Goal: Task Accomplishment & Management: Manage account settings

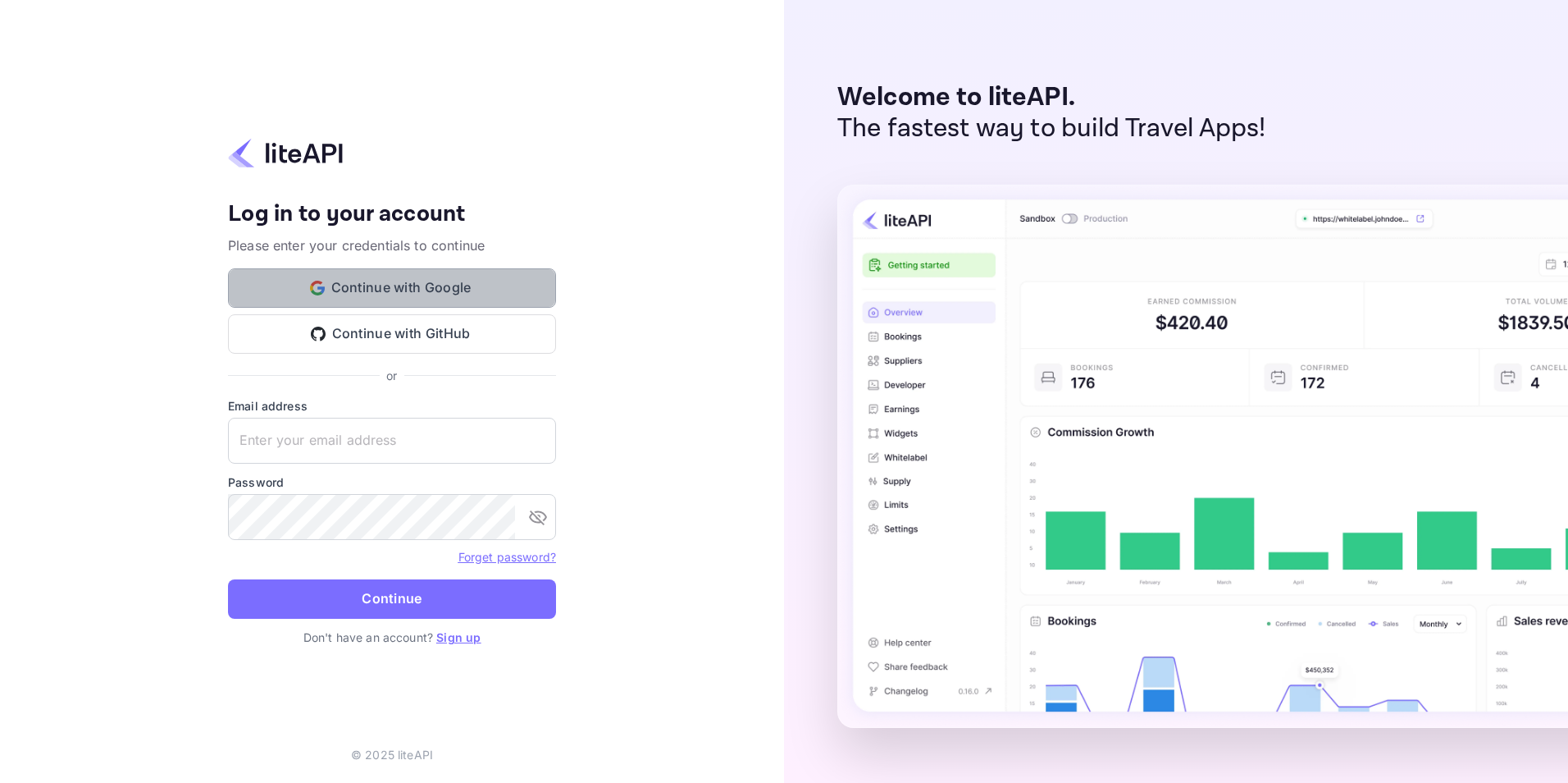
click at [502, 278] on button "Continue with Google" at bounding box center [392, 288] width 329 height 40
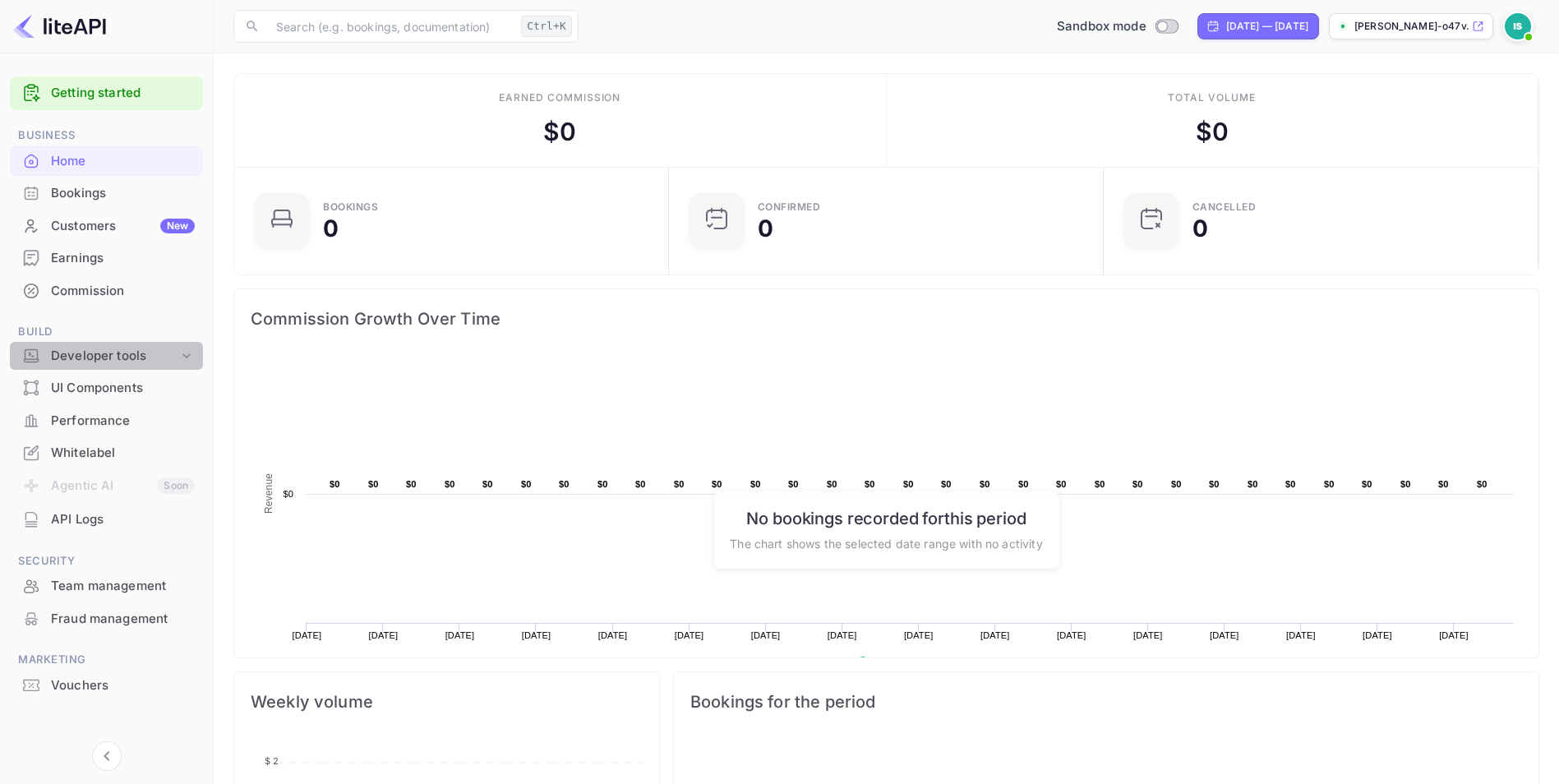
click at [120, 362] on div "Developer tools" at bounding box center [115, 356] width 127 height 19
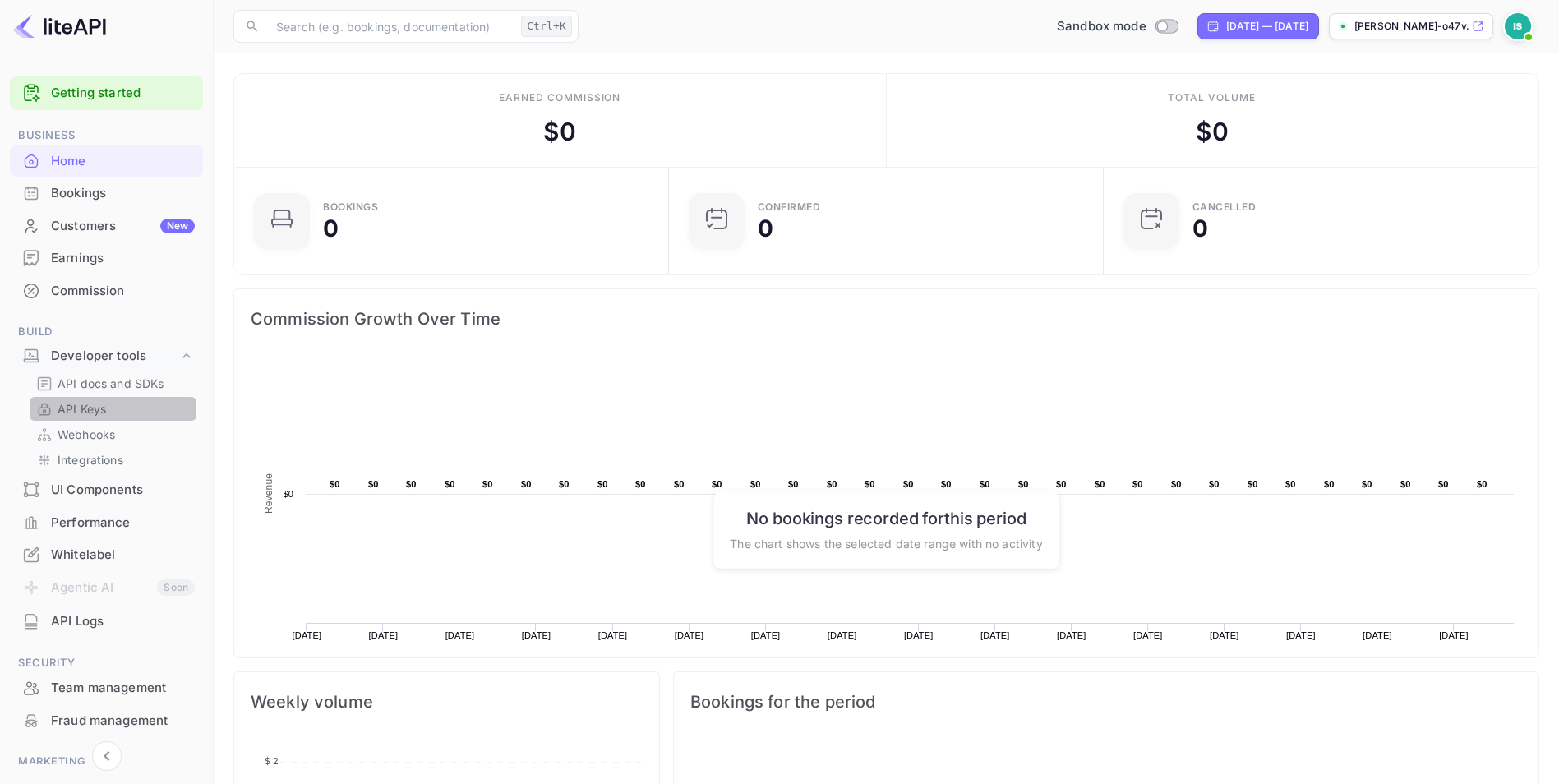
click at [85, 410] on p "API Keys" at bounding box center [82, 409] width 48 height 17
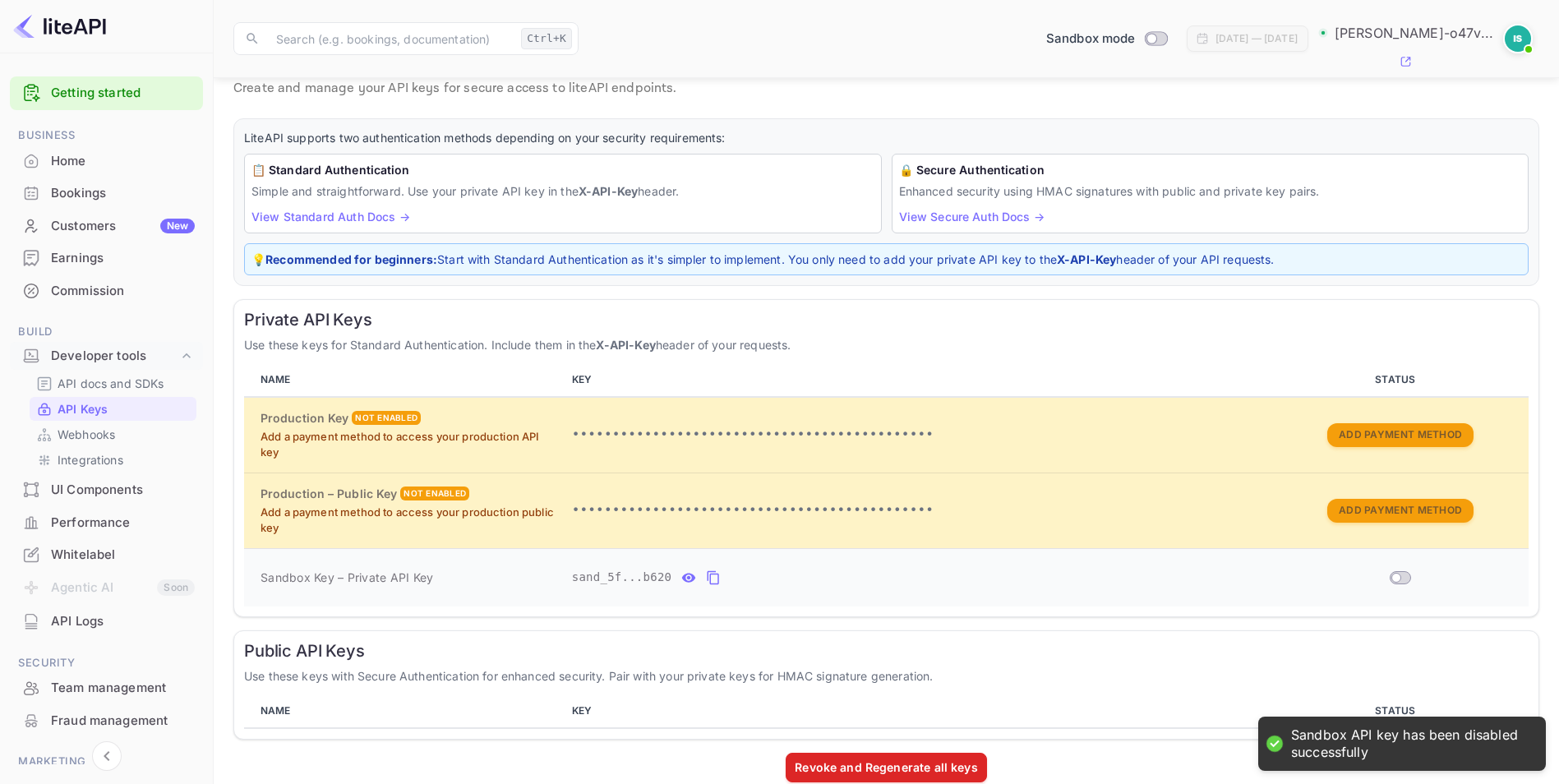
click at [1406, 573] on input "Switch" at bounding box center [1395, 577] width 29 height 9
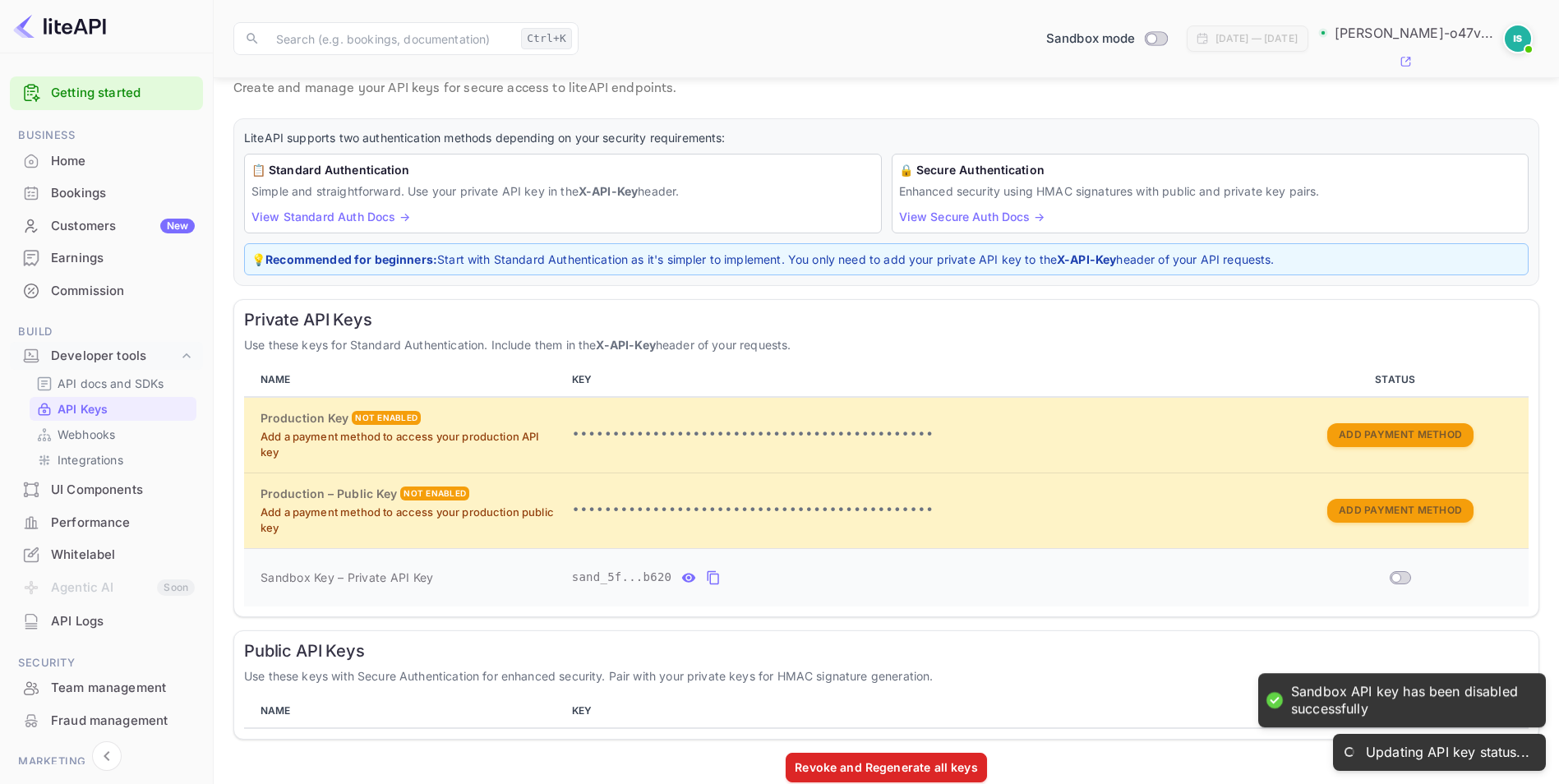
checkbox input "true"
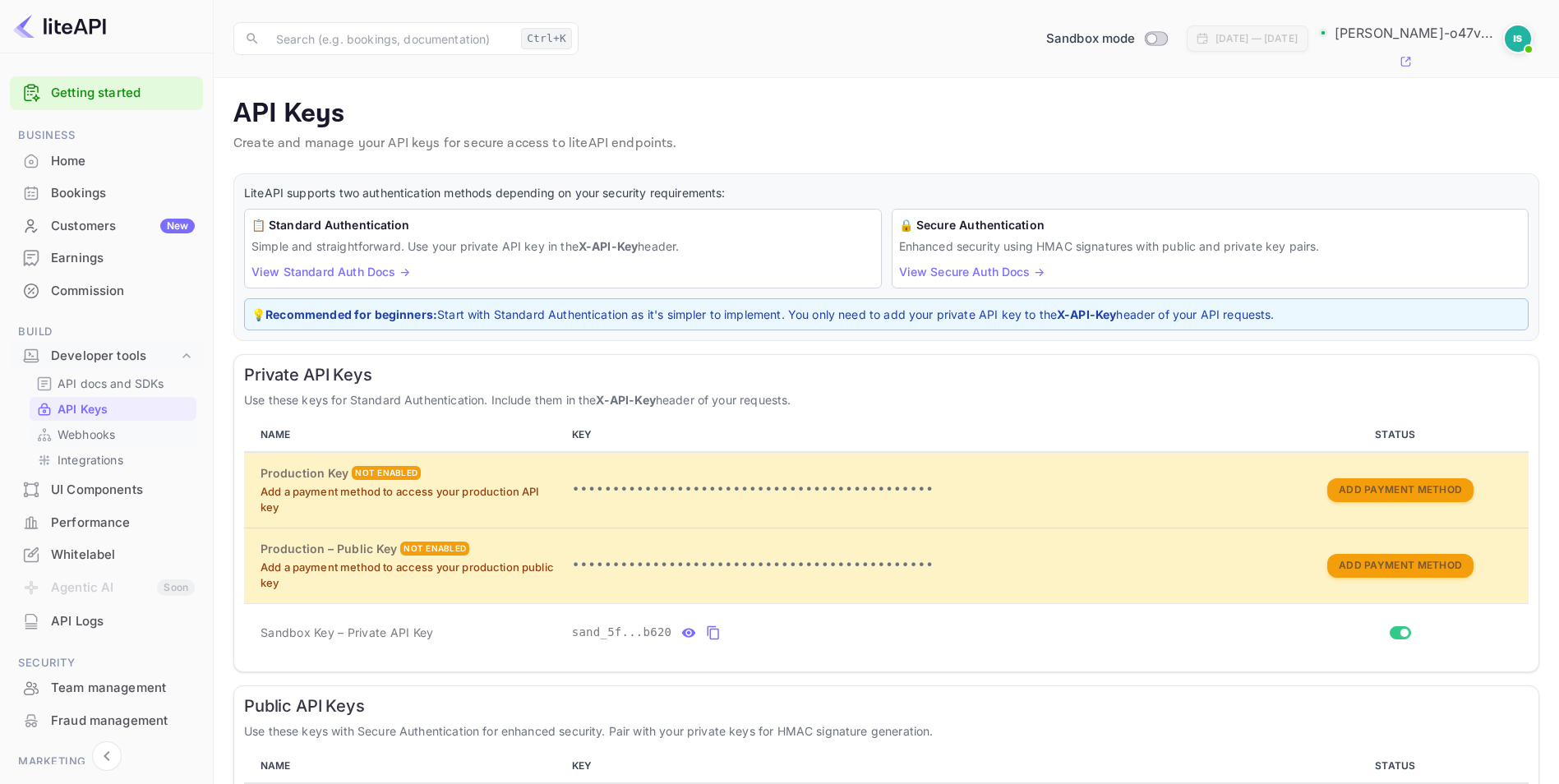
click at [114, 440] on p "Webhooks" at bounding box center [86, 434] width 58 height 17
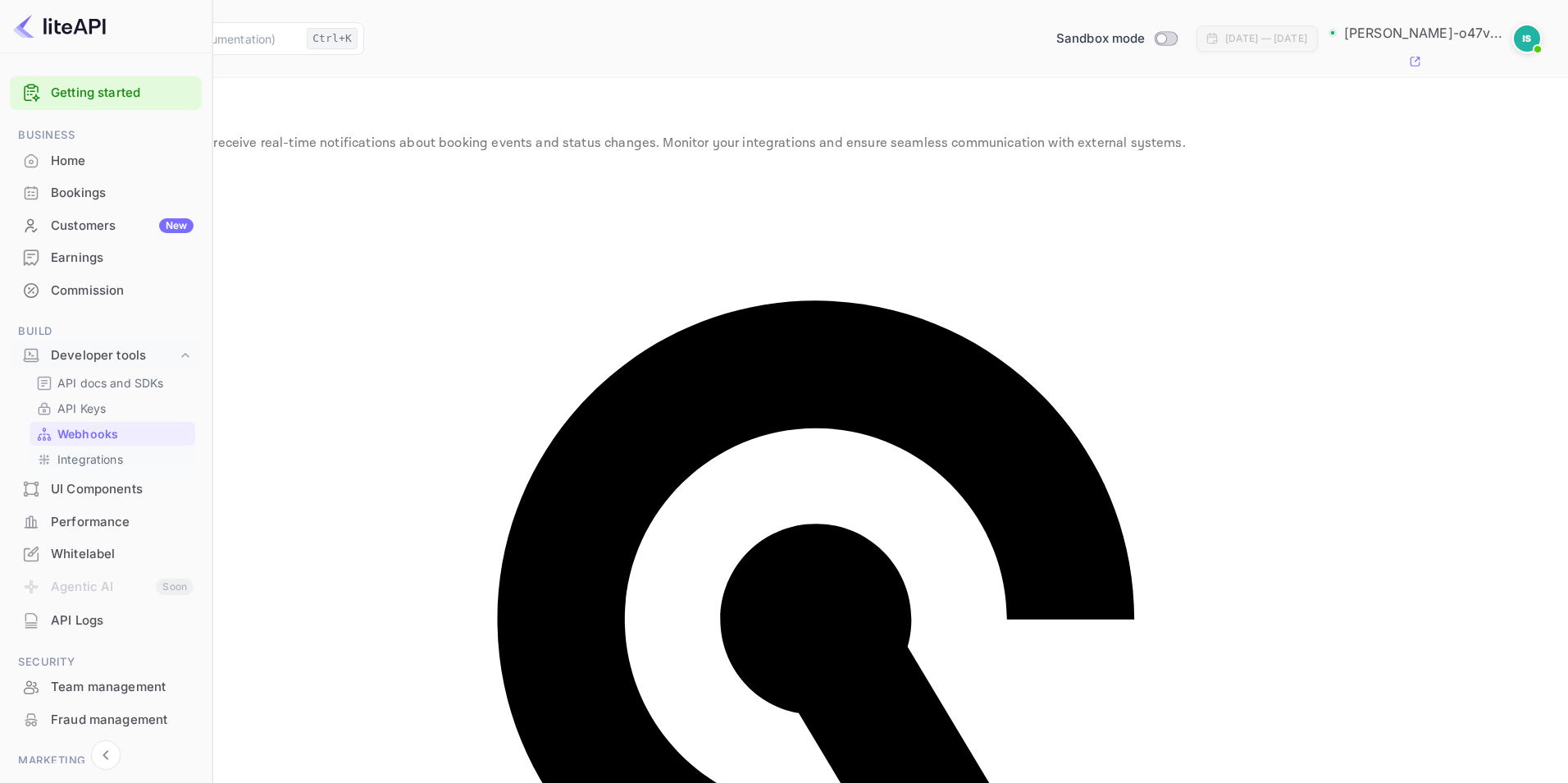
click at [92, 459] on p "Integrations" at bounding box center [90, 459] width 65 height 17
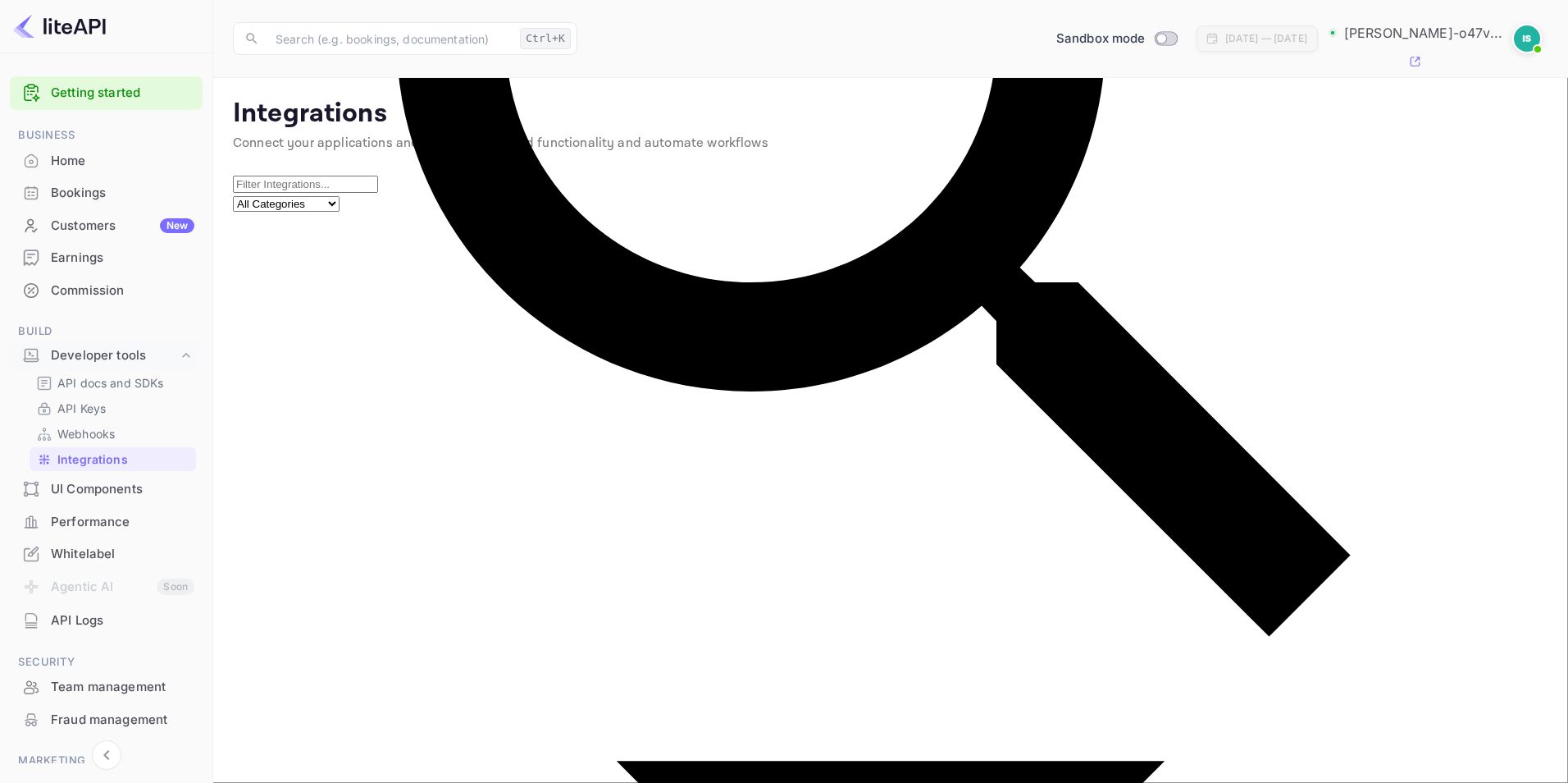
click at [109, 483] on div "UI Components" at bounding box center [123, 489] width 144 height 19
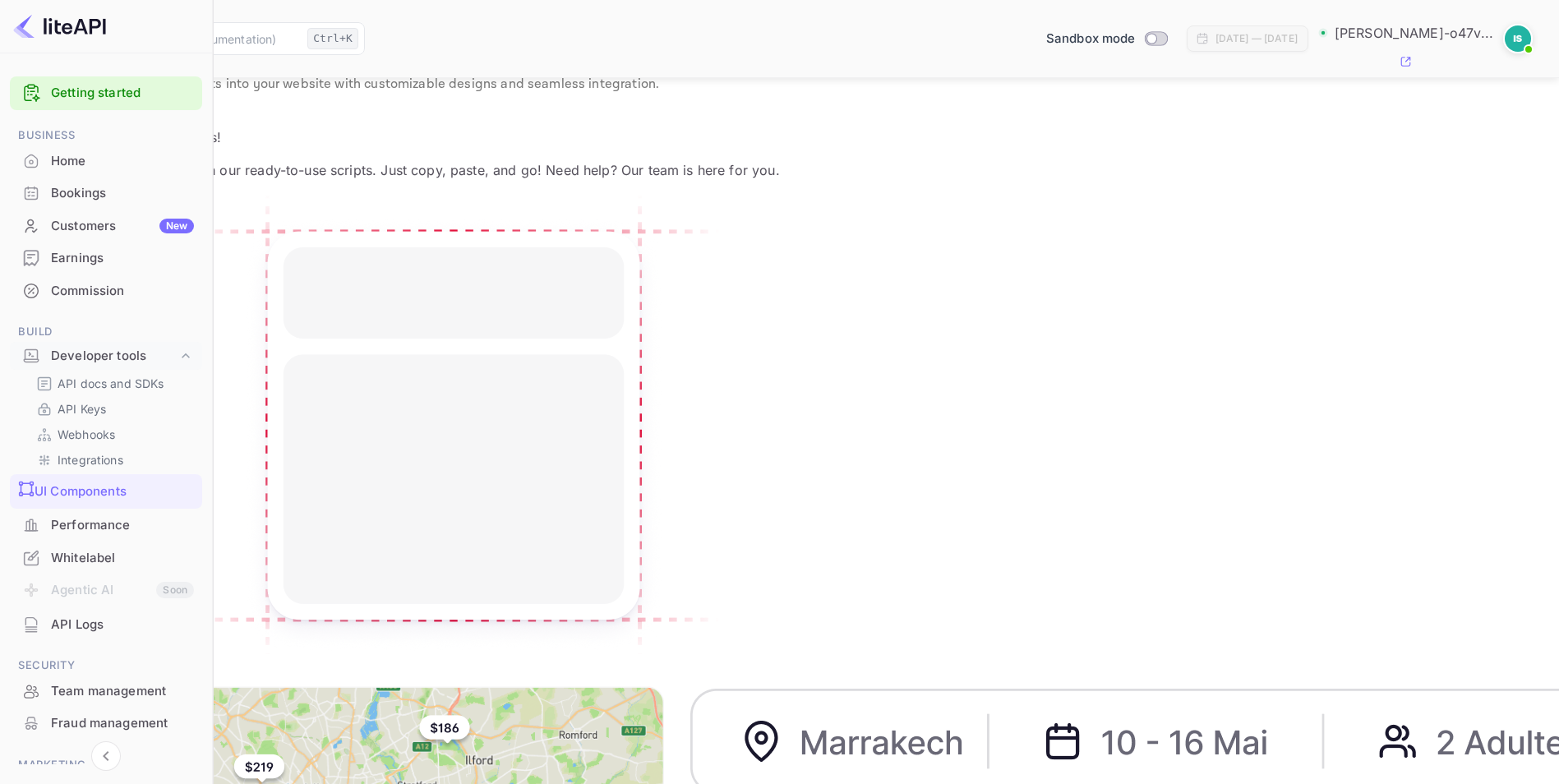
scroll to position [58, 0]
click at [690, 686] on div at bounding box center [1294, 743] width 1209 height 115
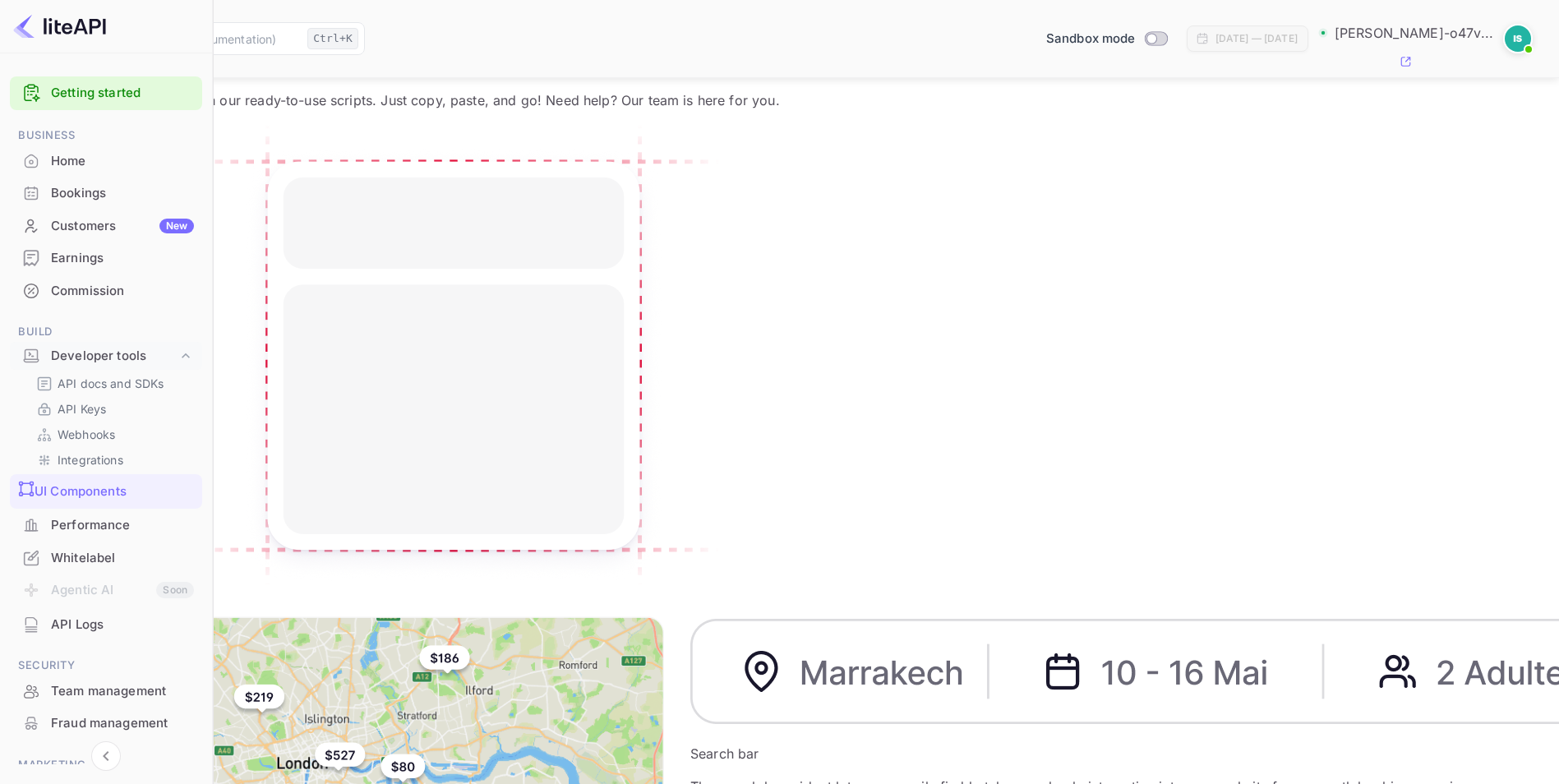
scroll to position [0, 0]
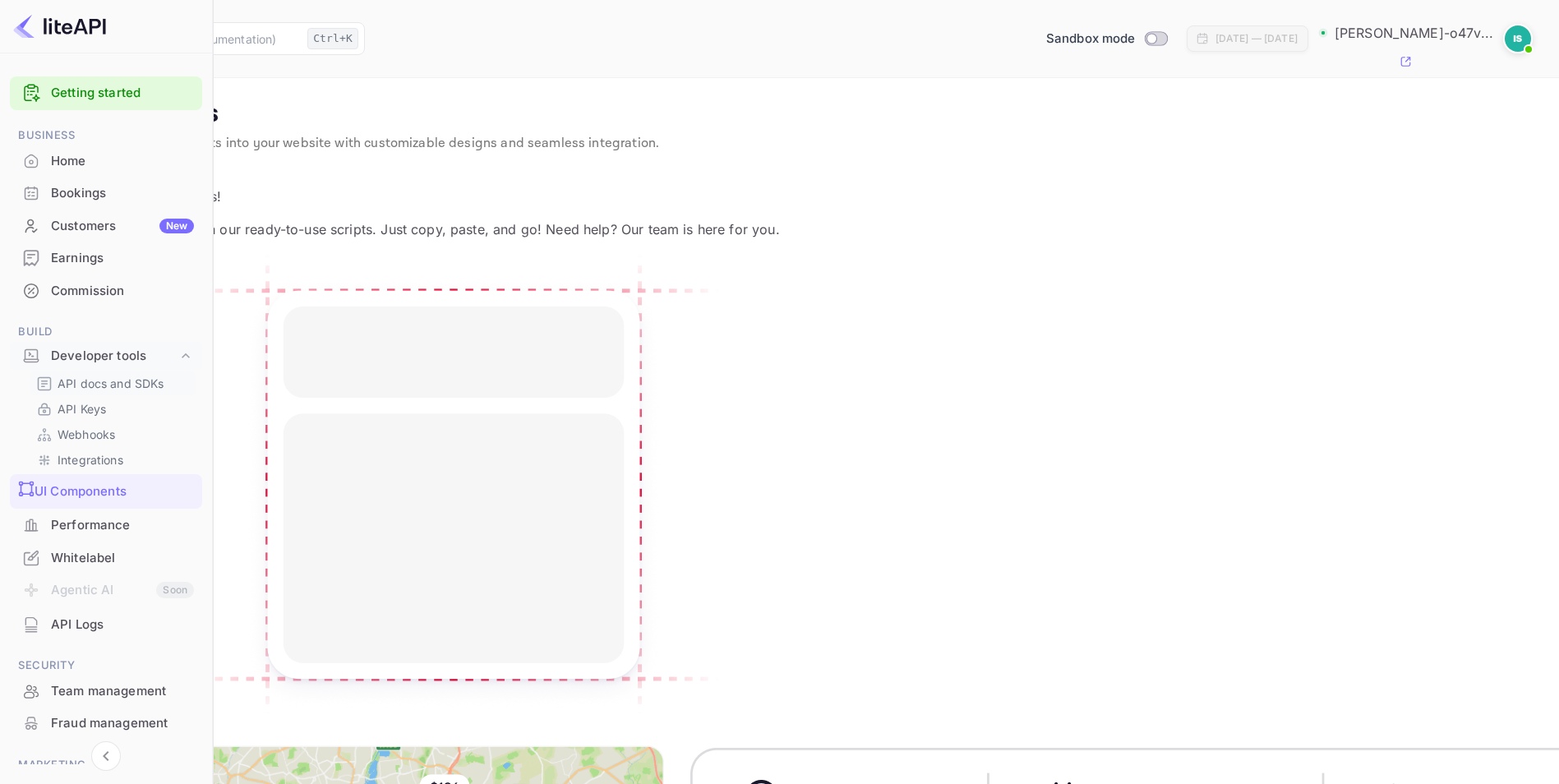
click at [137, 392] on div "API docs and SDKs" at bounding box center [112, 383] width 166 height 24
click at [114, 378] on p "API docs and SDKs" at bounding box center [111, 383] width 107 height 17
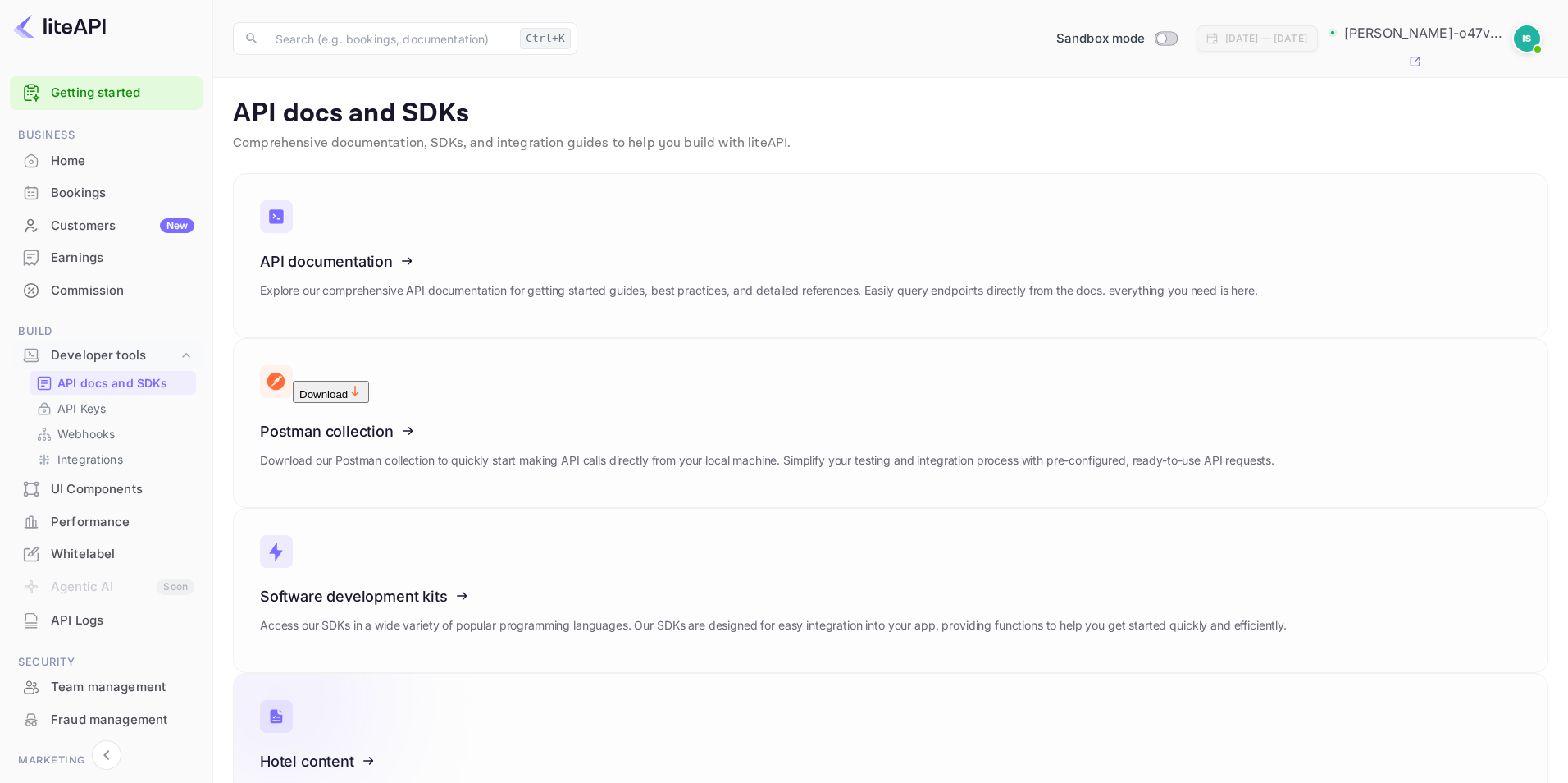
click at [489, 673] on icon at bounding box center [361, 757] width 255 height 169
click at [123, 410] on link "API Keys" at bounding box center [113, 408] width 153 height 17
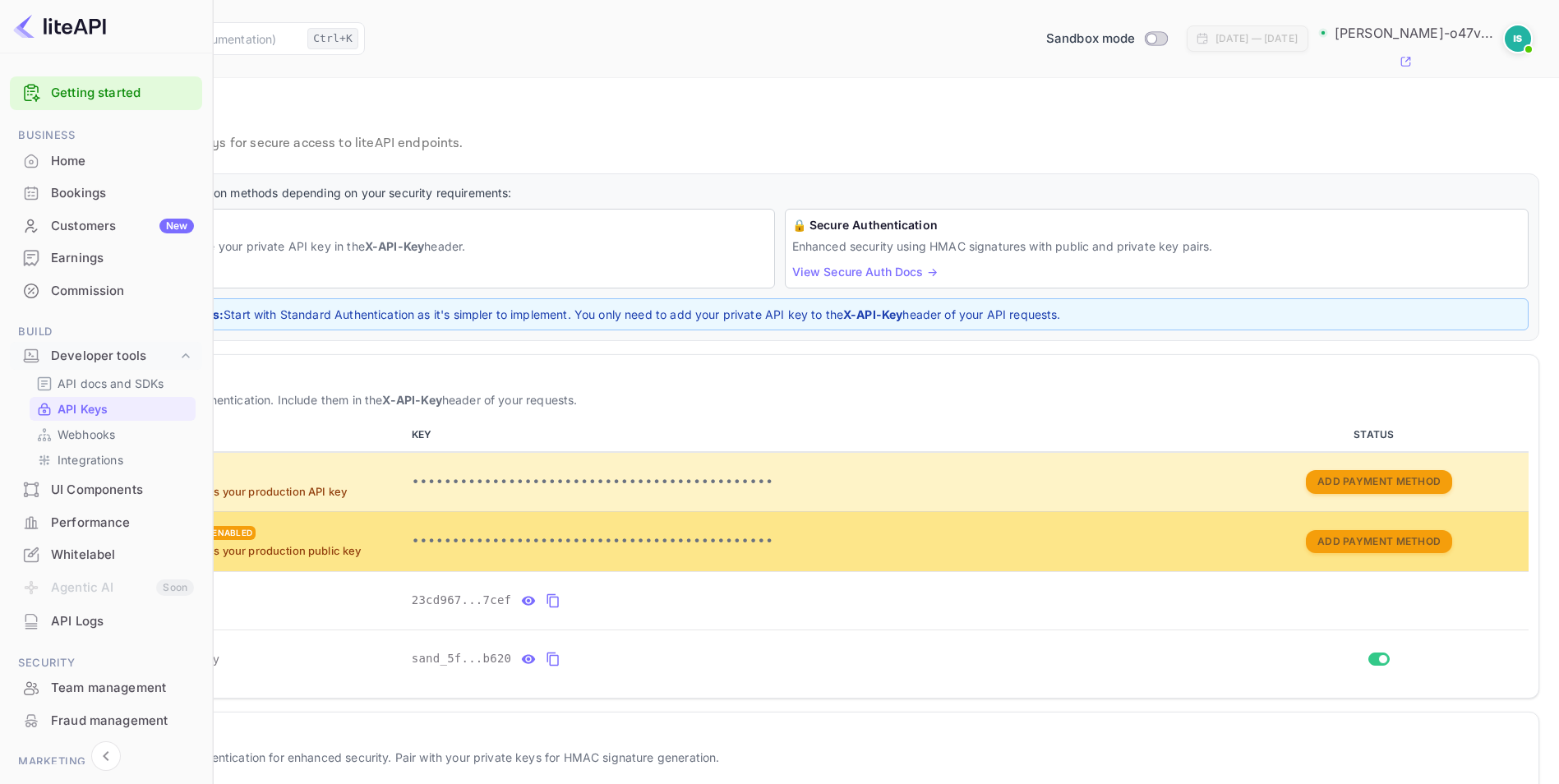
scroll to position [172, 0]
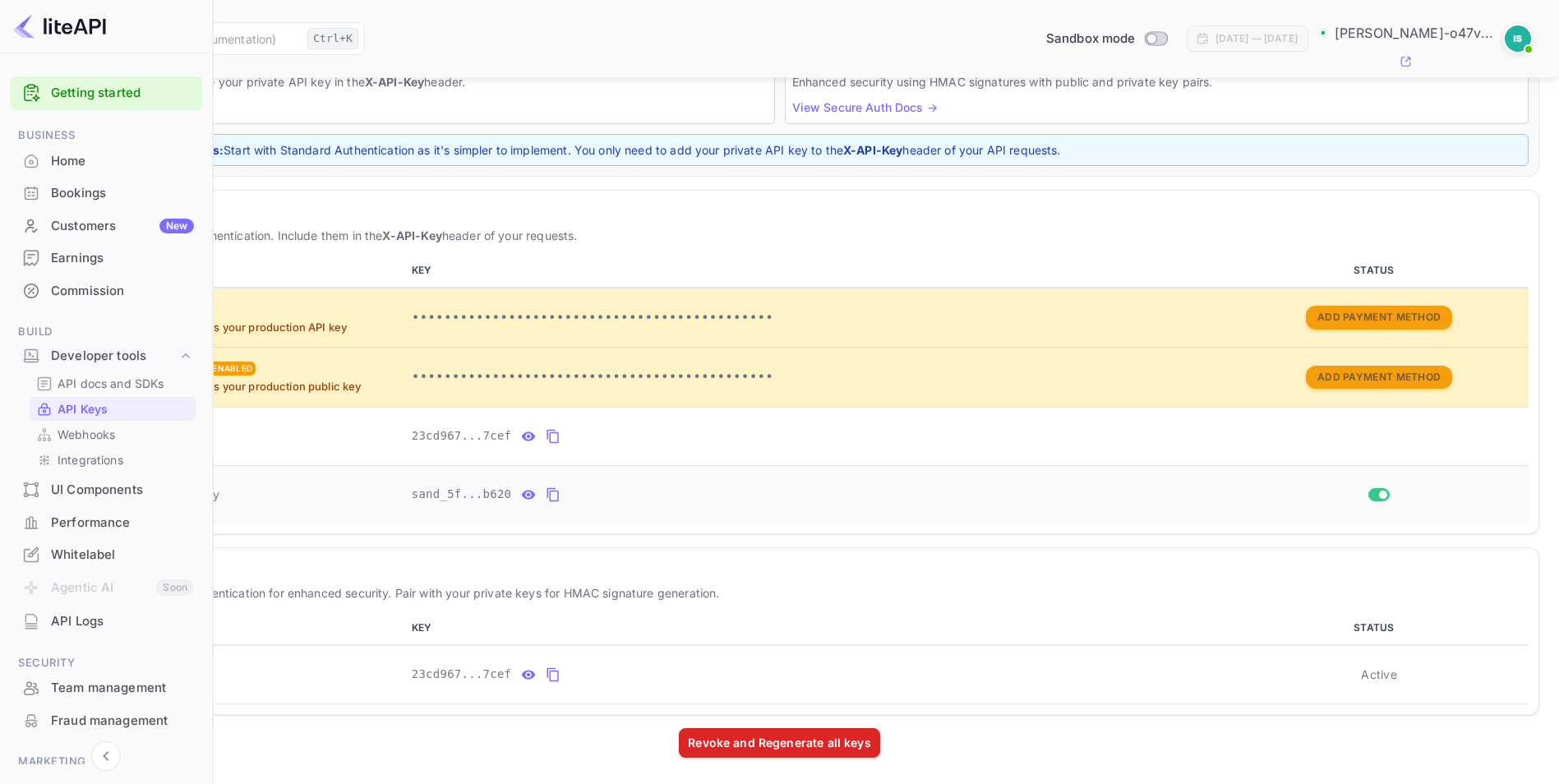
click at [559, 494] on icon "private api keys table" at bounding box center [553, 495] width 11 height 14
